Goal: Task Accomplishment & Management: Manage account settings

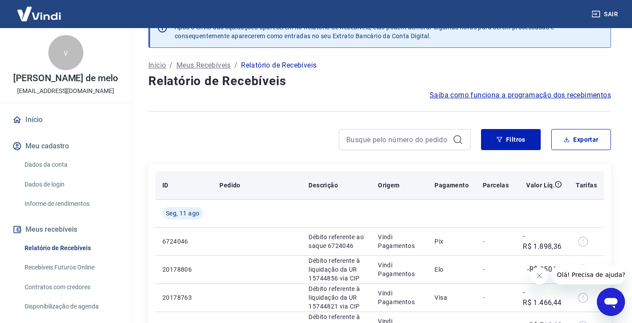
scroll to position [3, 0]
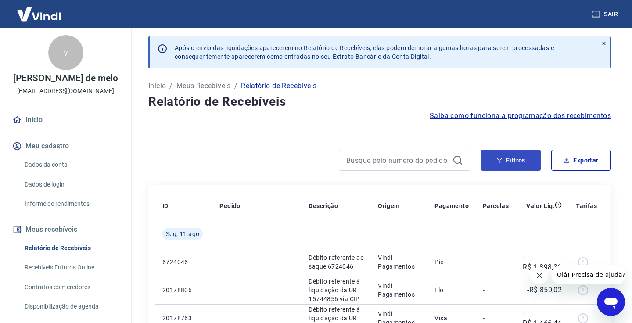
click at [509, 164] on button "Filtros" at bounding box center [511, 160] width 60 height 21
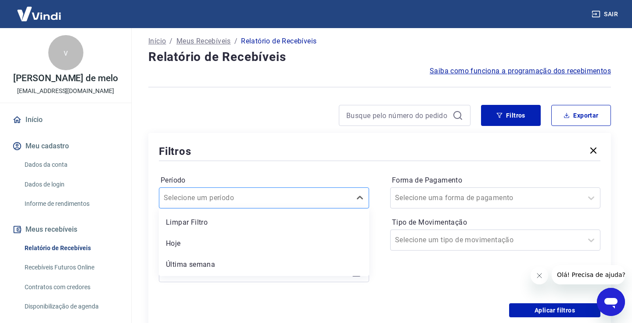
click at [298, 195] on div at bounding box center [255, 198] width 183 height 12
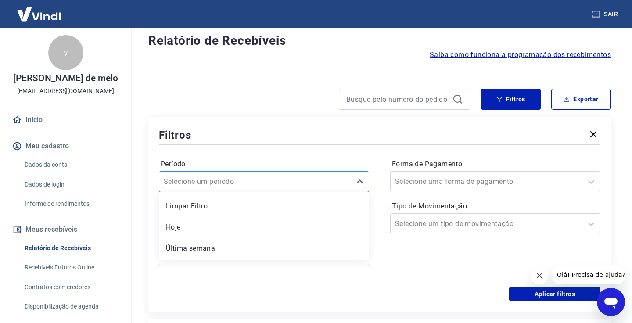
scroll to position [64, 0]
click at [292, 153] on div "Período option Limpar Filtro focused, 1 of 7. 7 results available. Use Up and D…" at bounding box center [379, 216] width 441 height 140
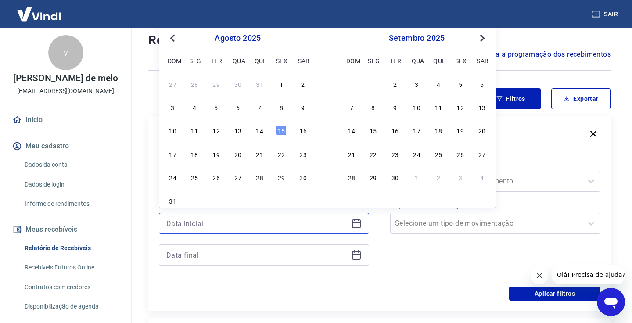
click at [283, 224] on input at bounding box center [256, 223] width 181 height 13
click at [173, 38] on span "Previous Month" at bounding box center [173, 38] width 0 height 10
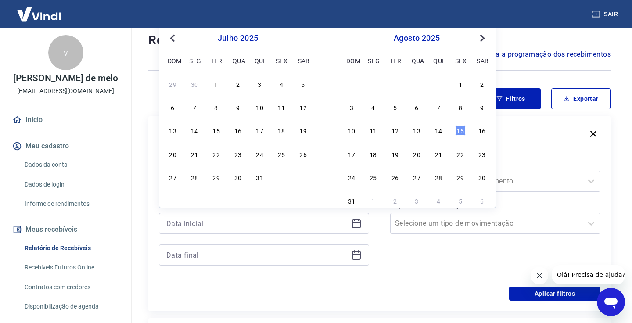
click at [211, 89] on div "29 30 1 2 3 4 5" at bounding box center [237, 83] width 143 height 13
click at [218, 84] on div "1" at bounding box center [216, 84] width 11 height 11
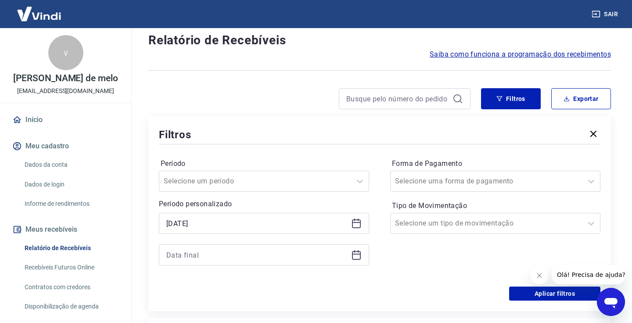
type input "[DATE]"
click at [287, 254] on input at bounding box center [256, 254] width 181 height 13
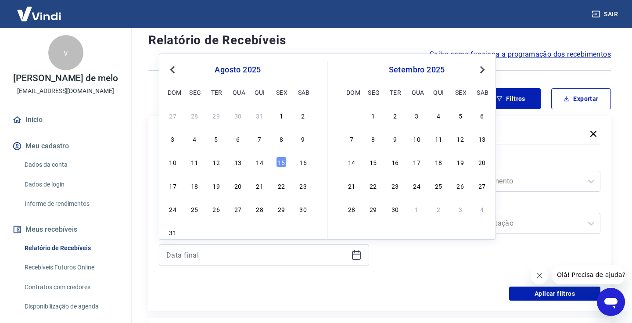
click at [173, 68] on span "Previous Month" at bounding box center [173, 69] width 0 height 10
click at [260, 211] on div "31" at bounding box center [259, 209] width 11 height 11
type input "[DATE]"
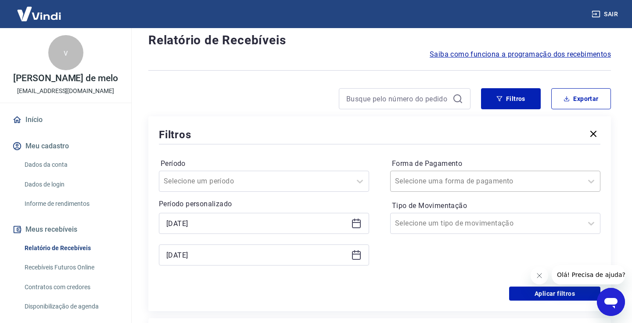
click at [542, 181] on div at bounding box center [486, 181] width 183 height 12
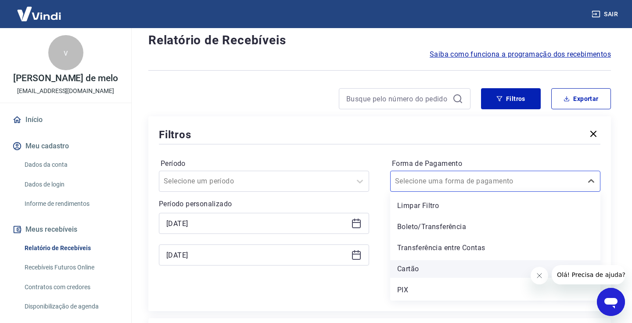
click at [445, 261] on div "Cartão" at bounding box center [495, 269] width 210 height 18
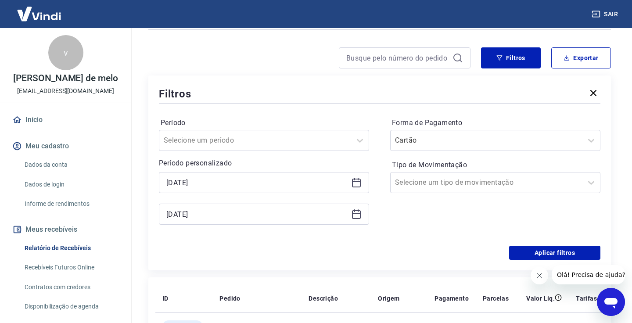
scroll to position [107, 0]
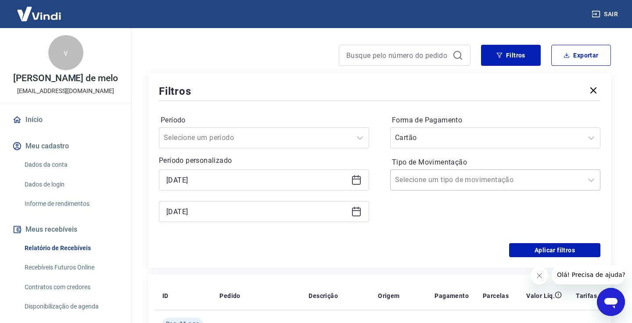
click at [568, 177] on div at bounding box center [486, 180] width 183 height 12
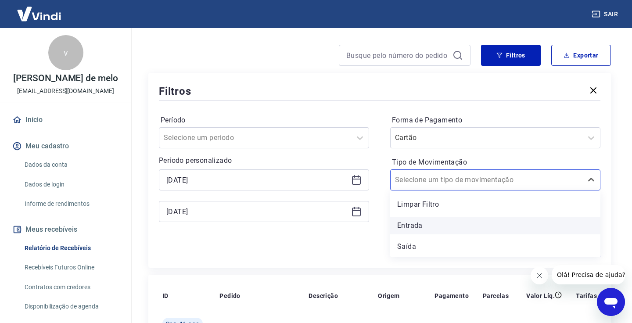
click at [419, 218] on div "Entrada" at bounding box center [495, 226] width 210 height 18
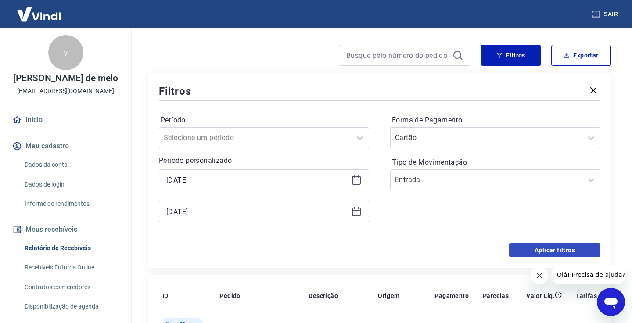
click at [545, 253] on button "Aplicar filtros" at bounding box center [554, 250] width 91 height 14
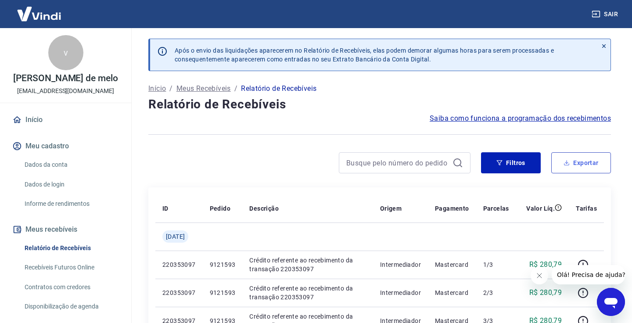
click at [583, 165] on button "Exportar" at bounding box center [581, 162] width 60 height 21
type input "[DATE]"
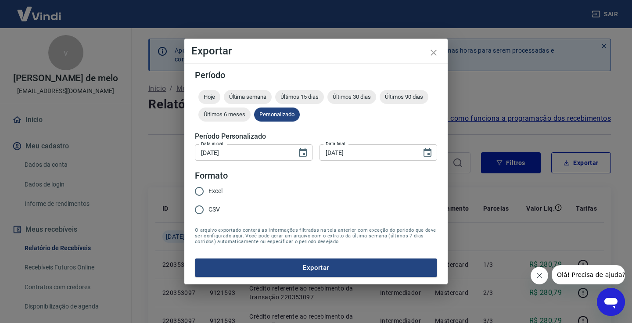
click at [202, 194] on input "Excel" at bounding box center [199, 191] width 18 height 18
radio input "true"
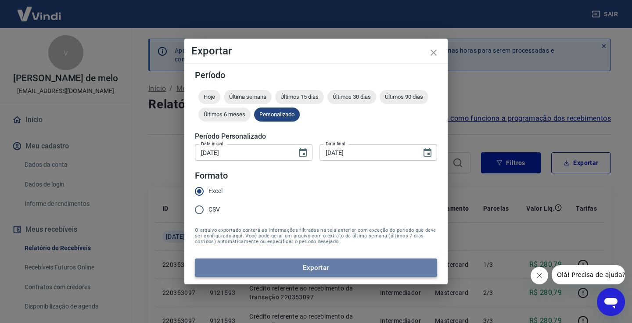
click at [257, 271] on button "Exportar" at bounding box center [316, 267] width 242 height 18
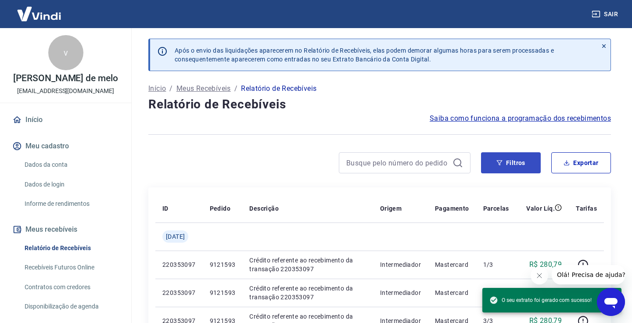
click at [524, 168] on button "Filtros" at bounding box center [511, 162] width 60 height 21
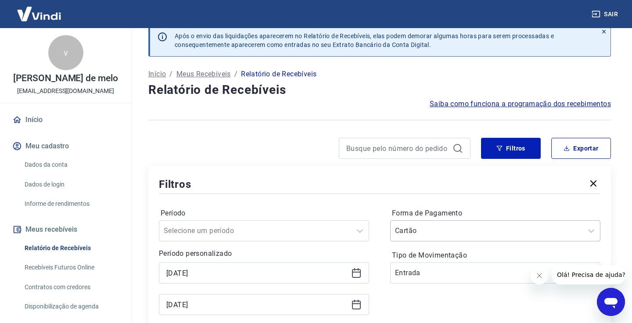
scroll to position [14, 0]
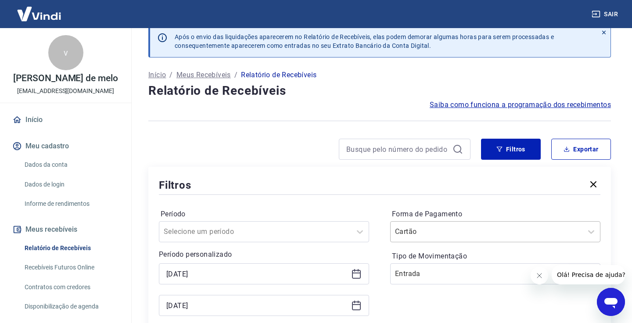
click at [465, 236] on div "Cartão" at bounding box center [495, 231] width 210 height 21
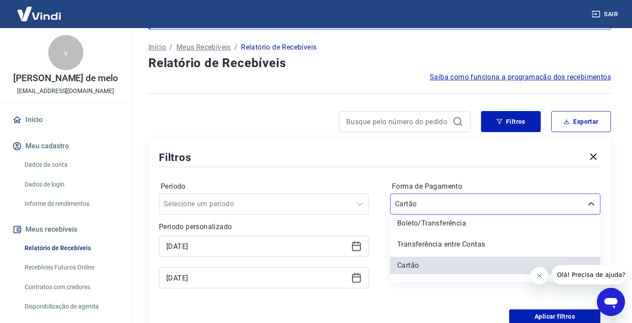
scroll to position [41, 0]
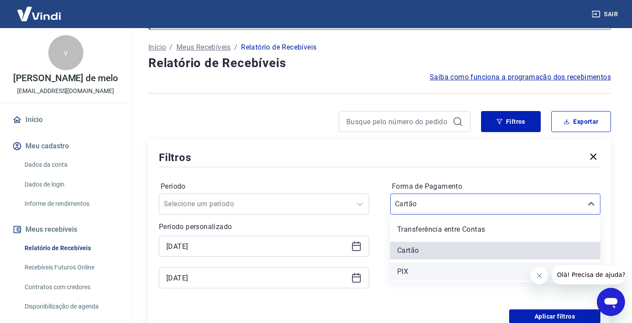
click at [427, 279] on div "PIX" at bounding box center [495, 272] width 210 height 18
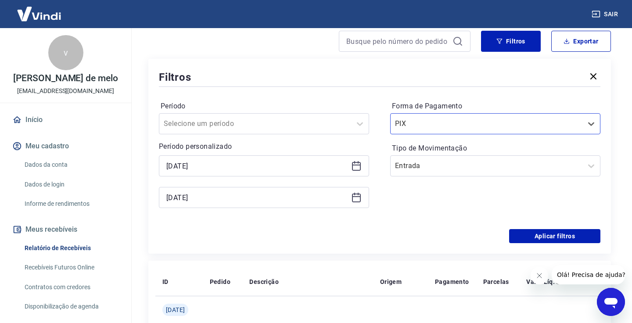
scroll to position [145, 0]
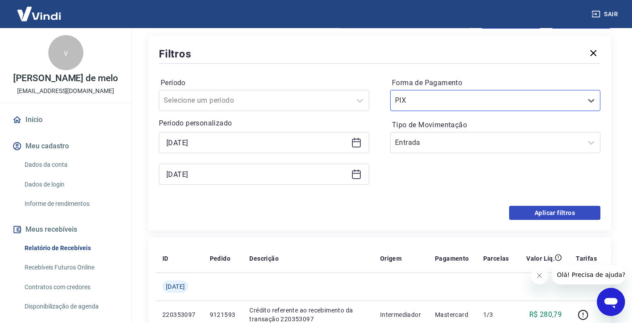
click at [549, 209] on button "Aplicar filtros" at bounding box center [554, 213] width 91 height 14
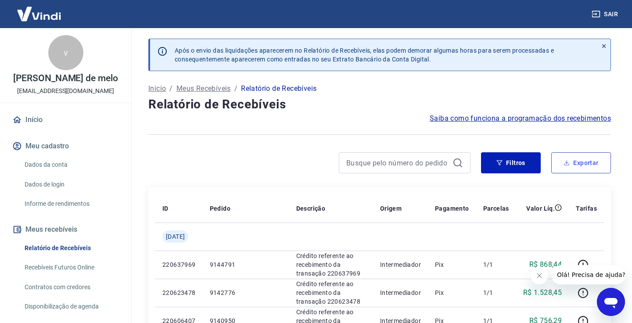
click at [576, 160] on button "Exportar" at bounding box center [581, 162] width 60 height 21
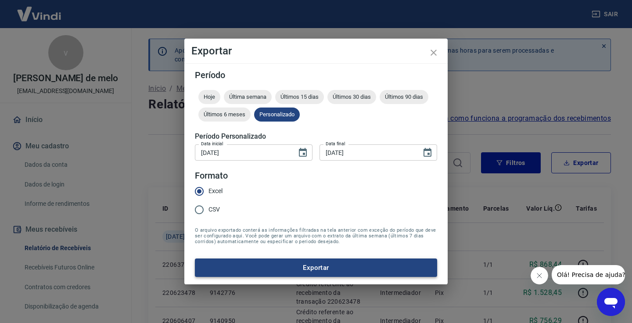
click at [325, 264] on button "Exportar" at bounding box center [316, 267] width 242 height 18
